Goal: Transaction & Acquisition: Purchase product/service

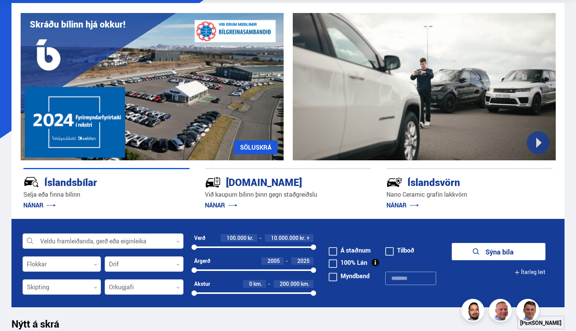
scroll to position [58, 0]
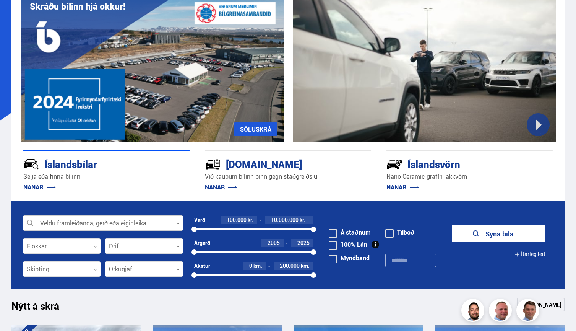
click at [161, 219] on div at bounding box center [103, 223] width 161 height 15
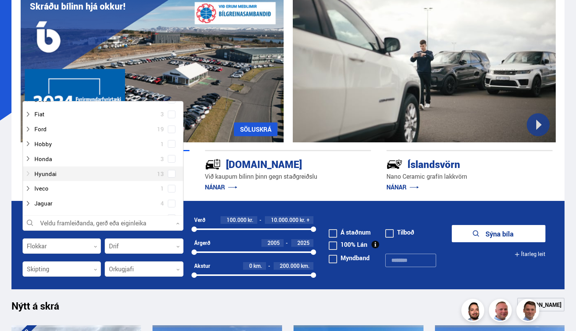
scroll to position [150, 0]
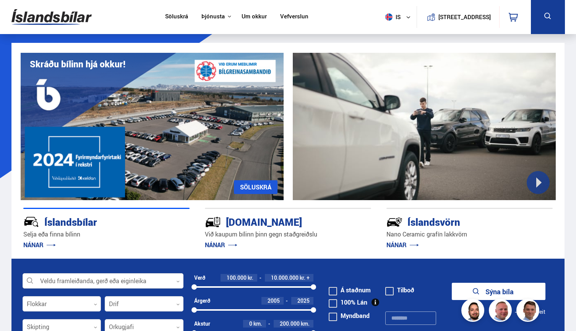
scroll to position [0, 0]
click at [143, 235] on p "Selja eða finna bílinn" at bounding box center [106, 234] width 166 height 9
click at [52, 247] on link "NÁNAR" at bounding box center [39, 245] width 33 height 8
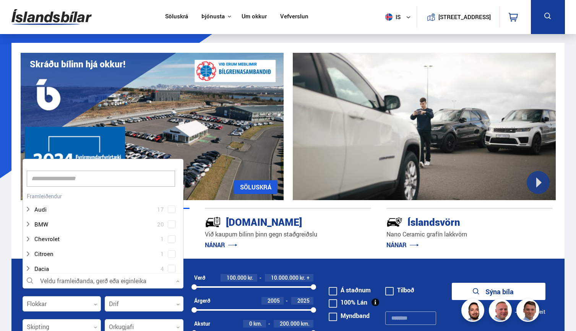
click at [67, 278] on div at bounding box center [103, 280] width 161 height 15
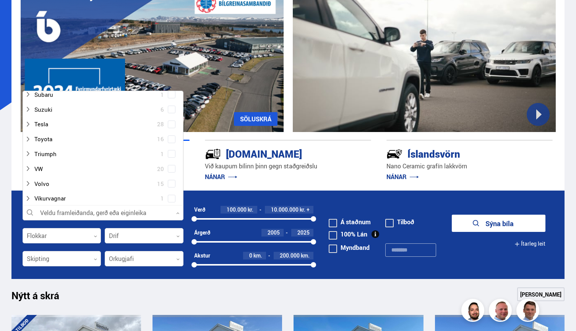
scroll to position [557, 0]
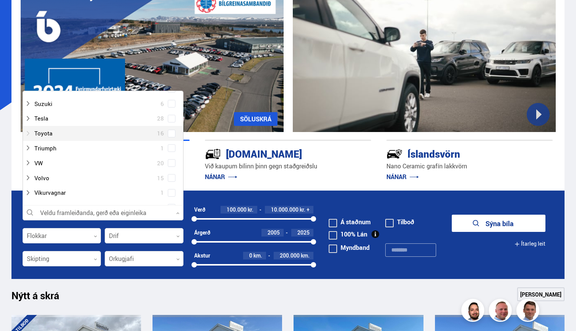
click at [58, 128] on div at bounding box center [95, 133] width 141 height 11
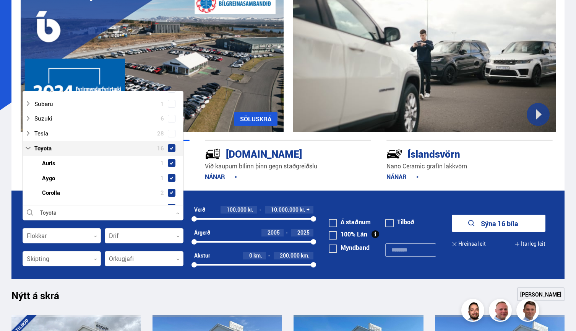
click at [251, 190] on div "Íslandsbílar [PERSON_NAME] finna bílinn NÁNAR [DOMAIN_NAME] Við kaupum bílinn þ…" at bounding box center [288, 161] width 554 height 59
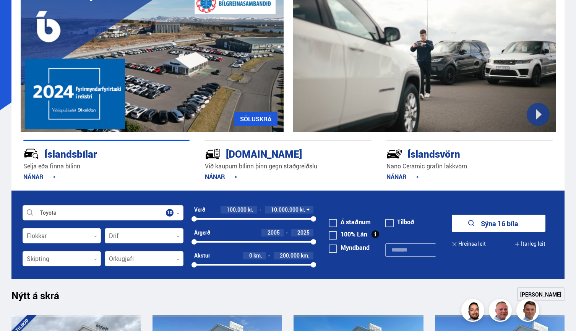
click at [484, 226] on button "Sýna 16 bíla" at bounding box center [499, 223] width 94 height 17
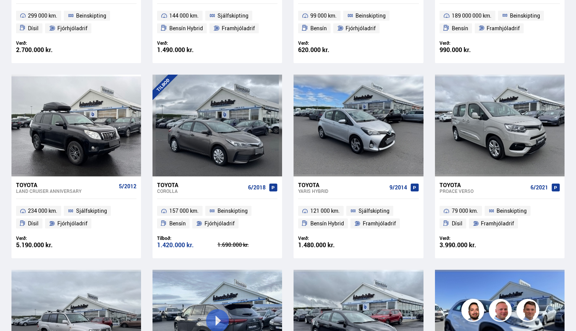
scroll to position [496, 0]
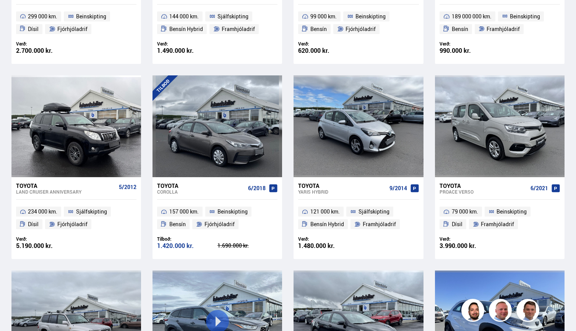
click at [232, 184] on div "Toyota" at bounding box center [201, 185] width 88 height 7
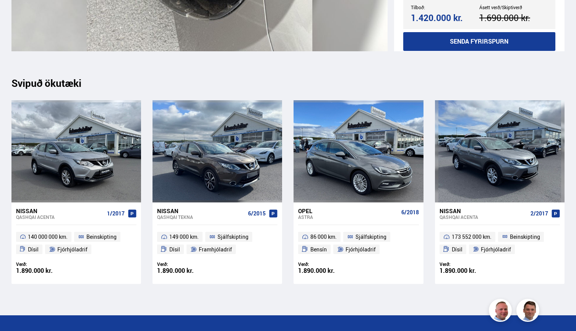
scroll to position [8036, 0]
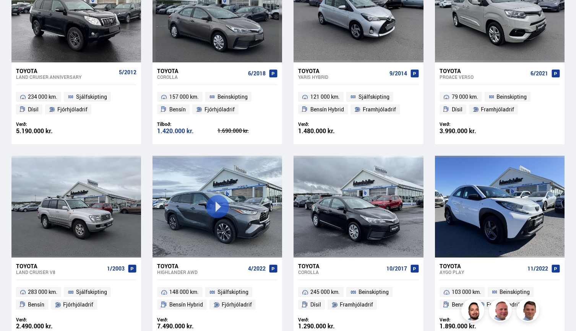
scroll to position [615, 0]
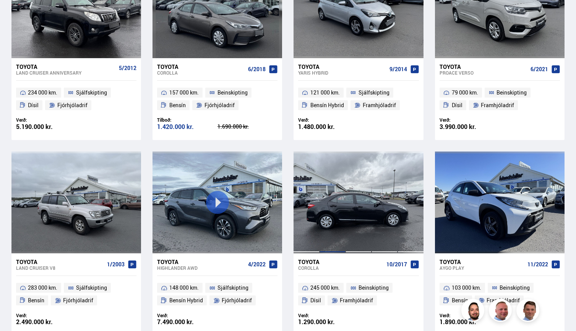
click at [336, 207] on div at bounding box center [333, 202] width 26 height 102
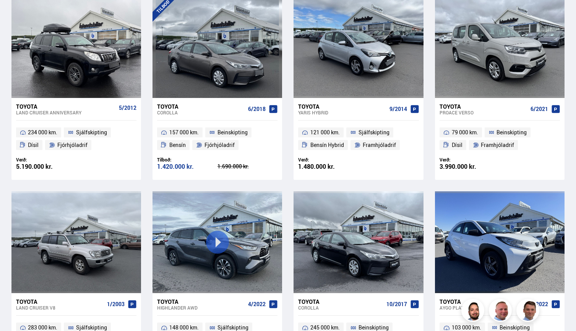
scroll to position [576, 0]
